Goal: Check status: Check status

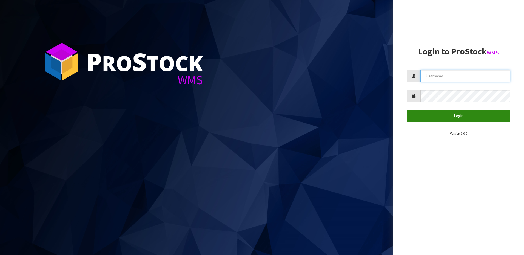
type input "[EMAIL_ADDRESS][DOMAIN_NAME]"
click at [461, 114] on button "Login" at bounding box center [459, 116] width 104 height 12
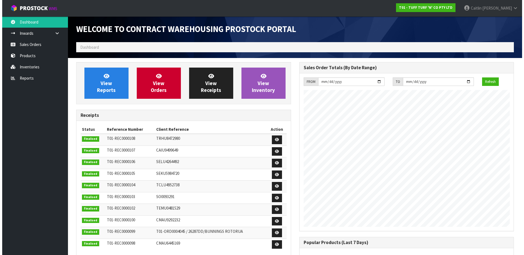
scroll to position [304, 223]
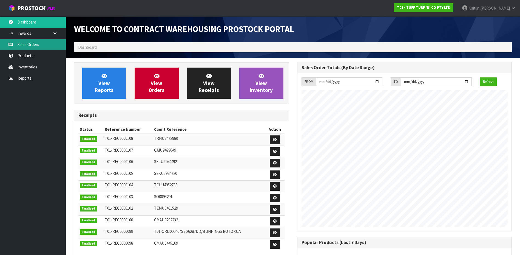
click at [38, 46] on link "Sales Orders" at bounding box center [33, 44] width 66 height 11
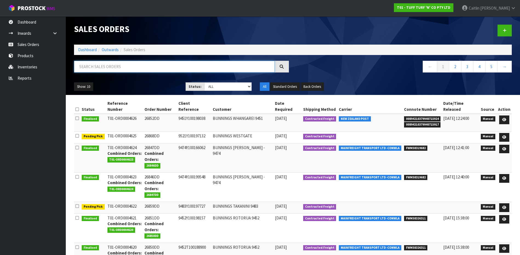
click at [126, 66] on input "text" at bounding box center [174, 67] width 201 height 12
paste input "9540T100164227"
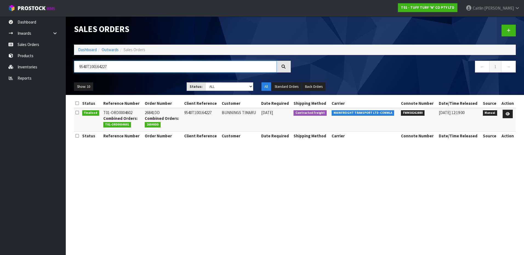
type input "9540T100164227"
drag, startPoint x: 423, startPoint y: 113, endPoint x: 401, endPoint y: 115, distance: 22.3
click at [401, 115] on span "FWM58262880" at bounding box center [413, 112] width 24 height 5
copy span "FWM58262880"
